Goal: Task Accomplishment & Management: Manage account settings

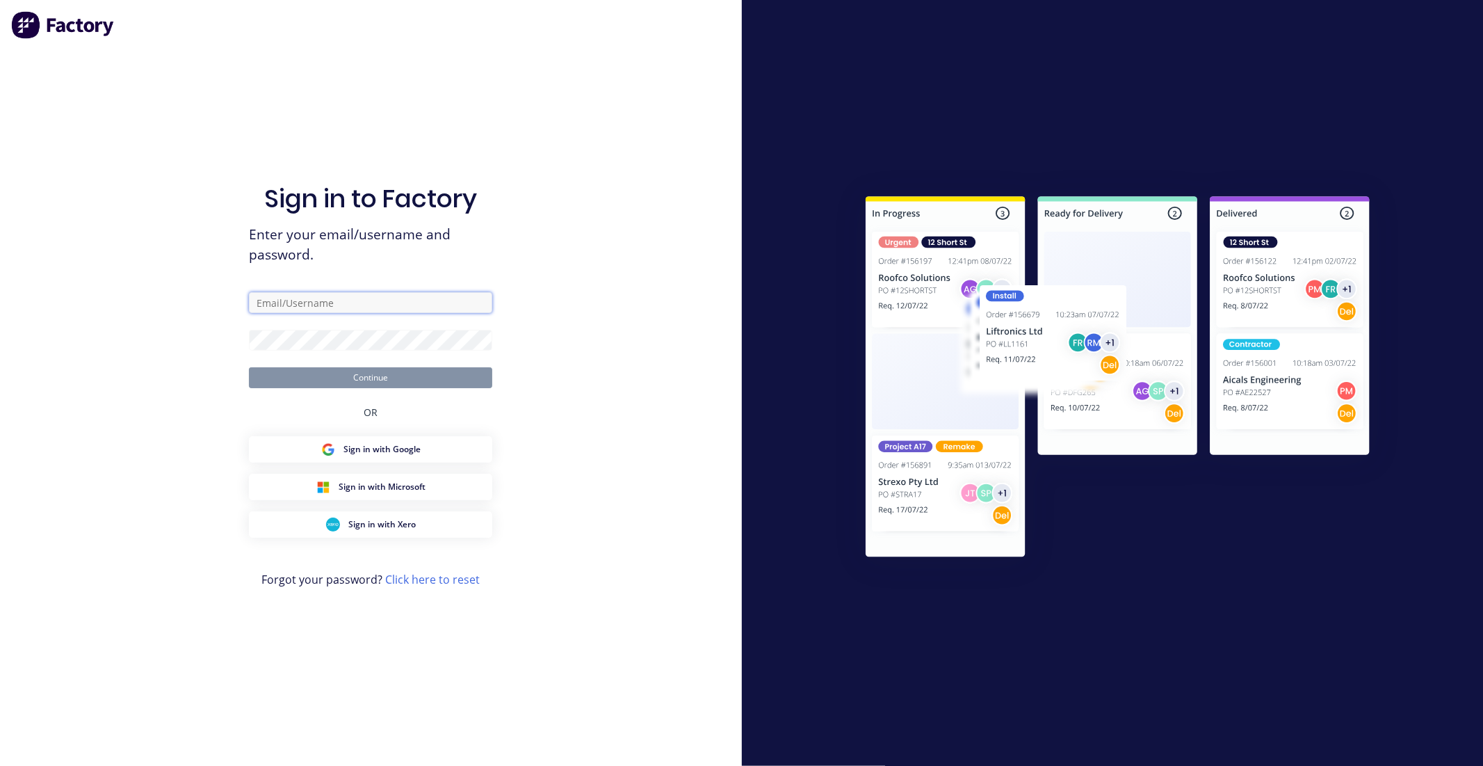
click at [348, 292] on input "text" at bounding box center [370, 302] width 243 height 21
paste input "[EMAIL_ADDRESS][DOMAIN_NAME]"
type input "[EMAIL_ADDRESS][DOMAIN_NAME]"
click at [289, 351] on form "[EMAIL_ADDRESS][DOMAIN_NAME] Continue" at bounding box center [370, 340] width 243 height 96
click at [249, 367] on button "Continue" at bounding box center [370, 377] width 243 height 21
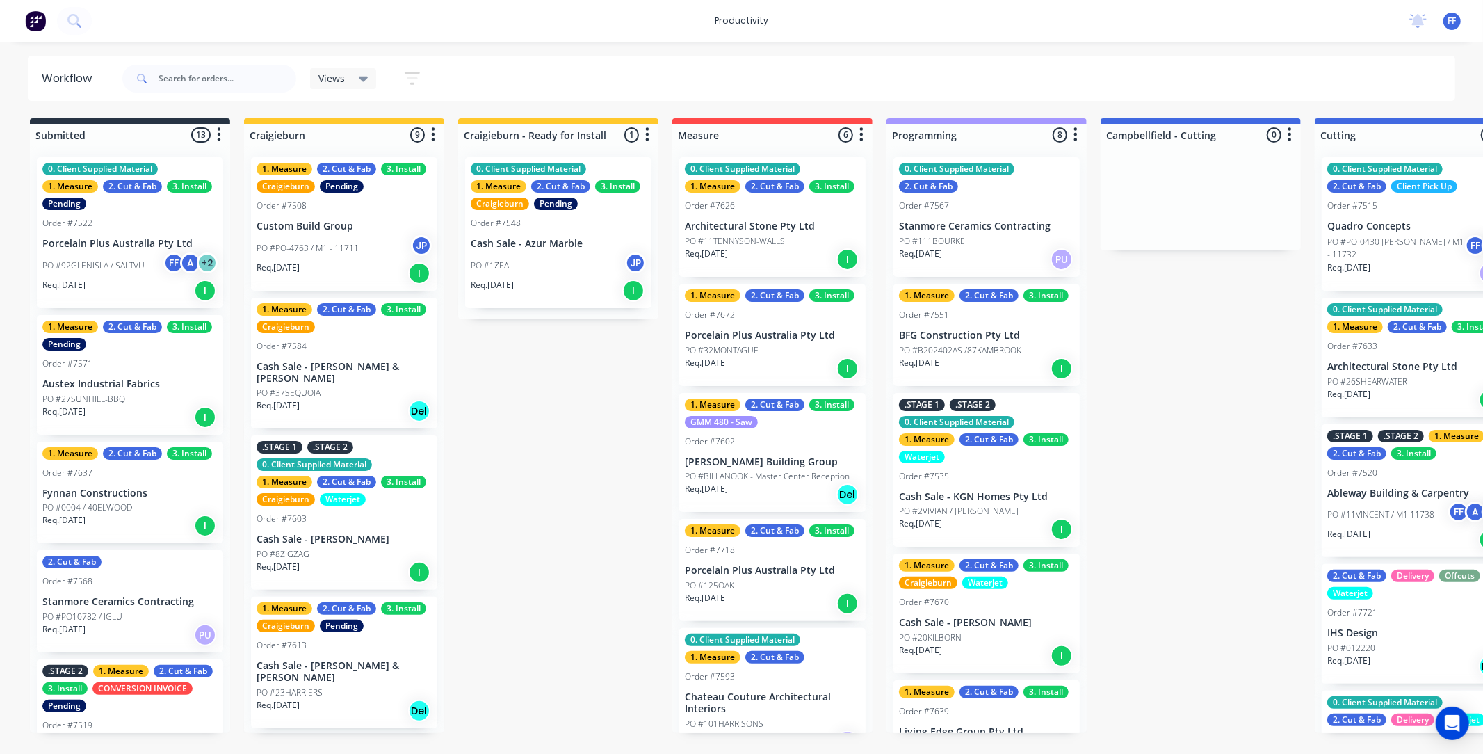
click at [1450, 15] on span "FF" at bounding box center [1452, 21] width 8 height 13
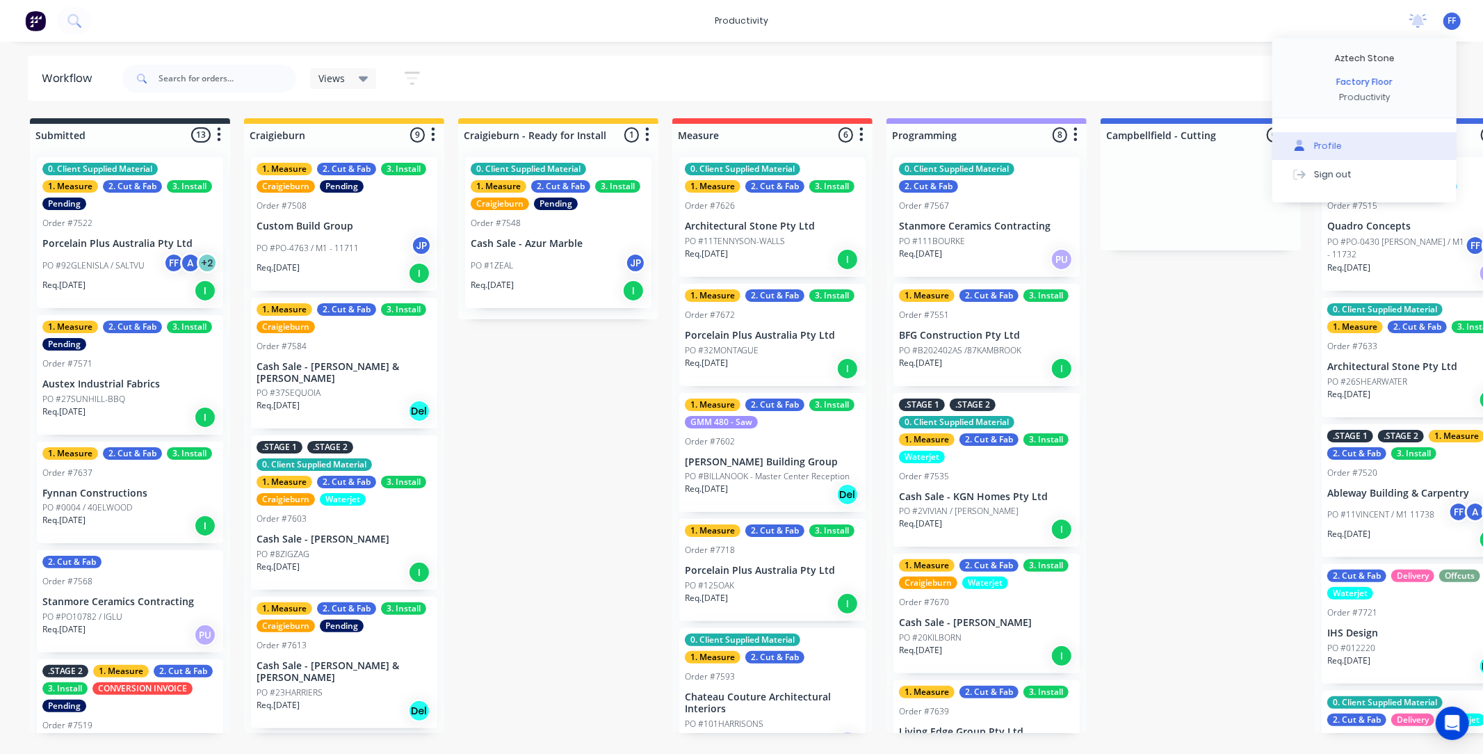
click at [1304, 147] on icon at bounding box center [1300, 146] width 10 height 12
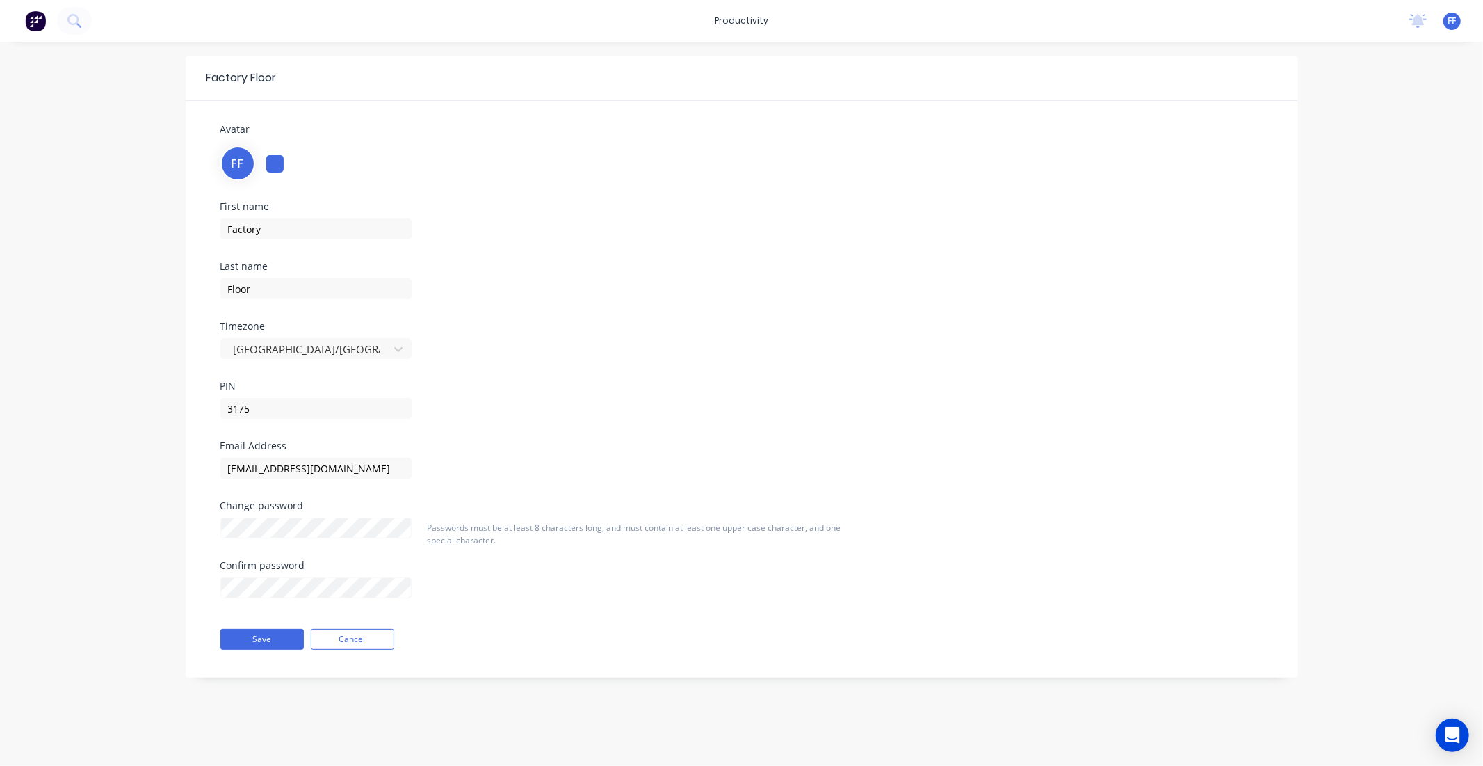
click at [1452, 22] on span "FF" at bounding box center [1452, 21] width 8 height 13
click at [1335, 165] on button "Sign out" at bounding box center [1364, 174] width 184 height 28
